Goal: Task Accomplishment & Management: Use online tool/utility

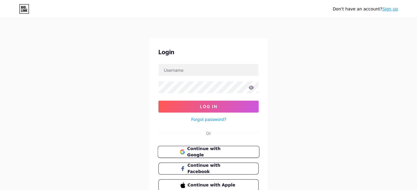
click at [232, 147] on button "Continue with Google" at bounding box center [209, 152] width 102 height 12
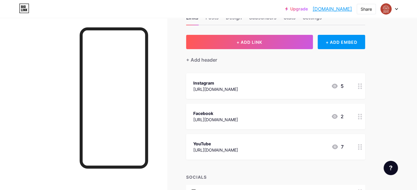
scroll to position [19, 0]
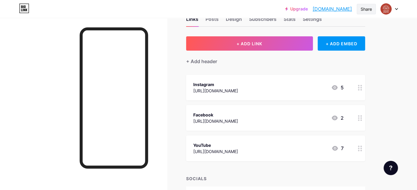
click at [364, 7] on div "Share" at bounding box center [366, 9] width 11 height 6
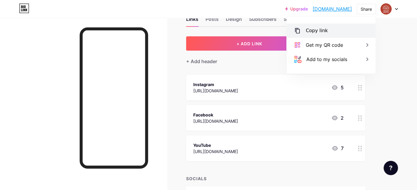
click at [319, 25] on div "Copy link" at bounding box center [331, 31] width 89 height 14
click at [178, 118] on div "Links Posts Design Subscribers Stats Settings + ADD LINK + ADD EMBED + Add head…" at bounding box center [195, 142] width 390 height 286
